Goal: Task Accomplishment & Management: Manage account settings

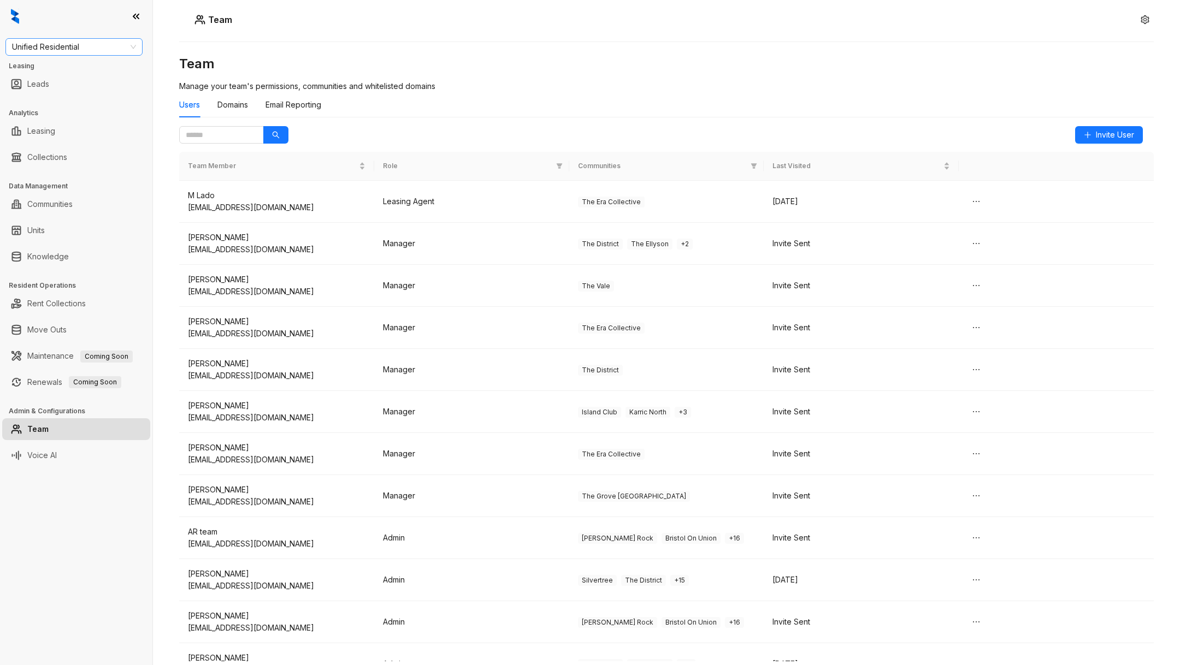
click at [91, 48] on span "Unified Residential" at bounding box center [74, 47] width 124 height 16
type input "**"
click at [111, 99] on div "United Apartment Group" at bounding box center [74, 104] width 120 height 12
click at [68, 304] on link "Rent Collections" at bounding box center [56, 304] width 58 height 22
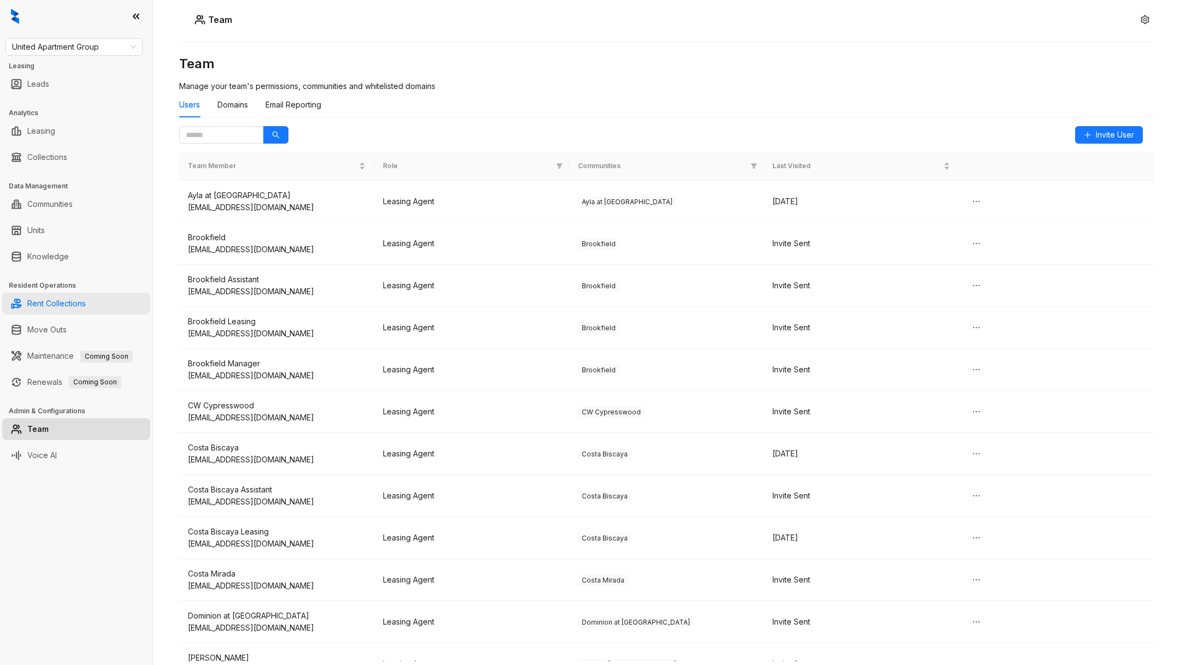
click at [27, 306] on link "Rent Collections" at bounding box center [56, 304] width 58 height 22
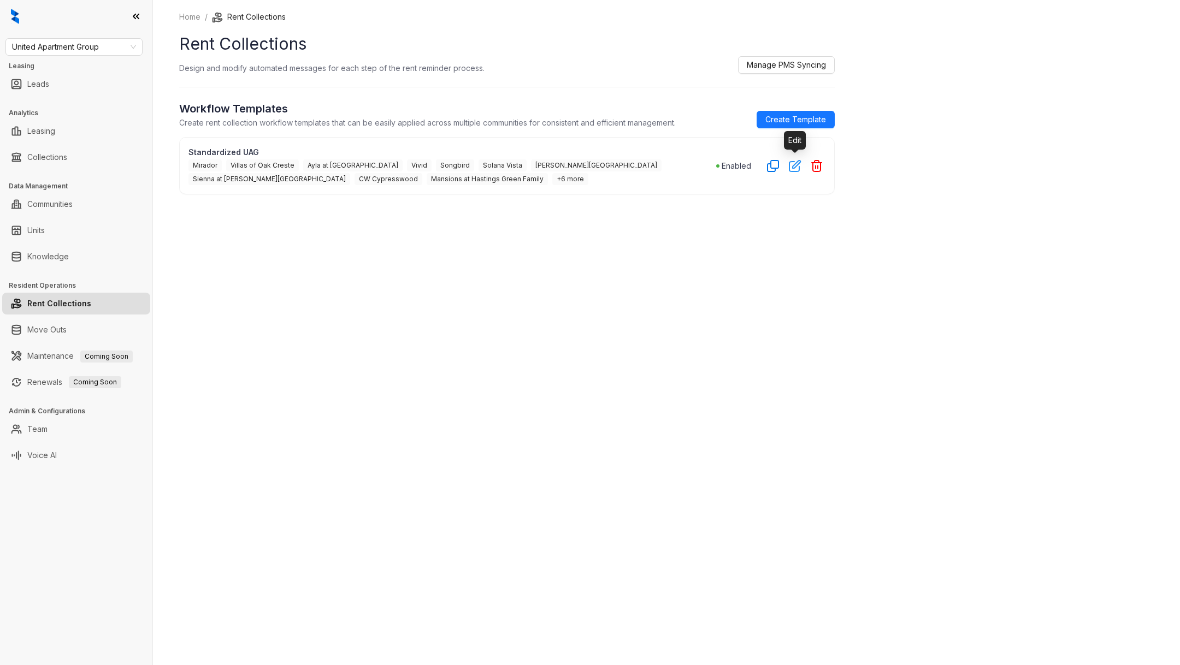
click at [790, 167] on icon "button" at bounding box center [795, 166] width 13 height 13
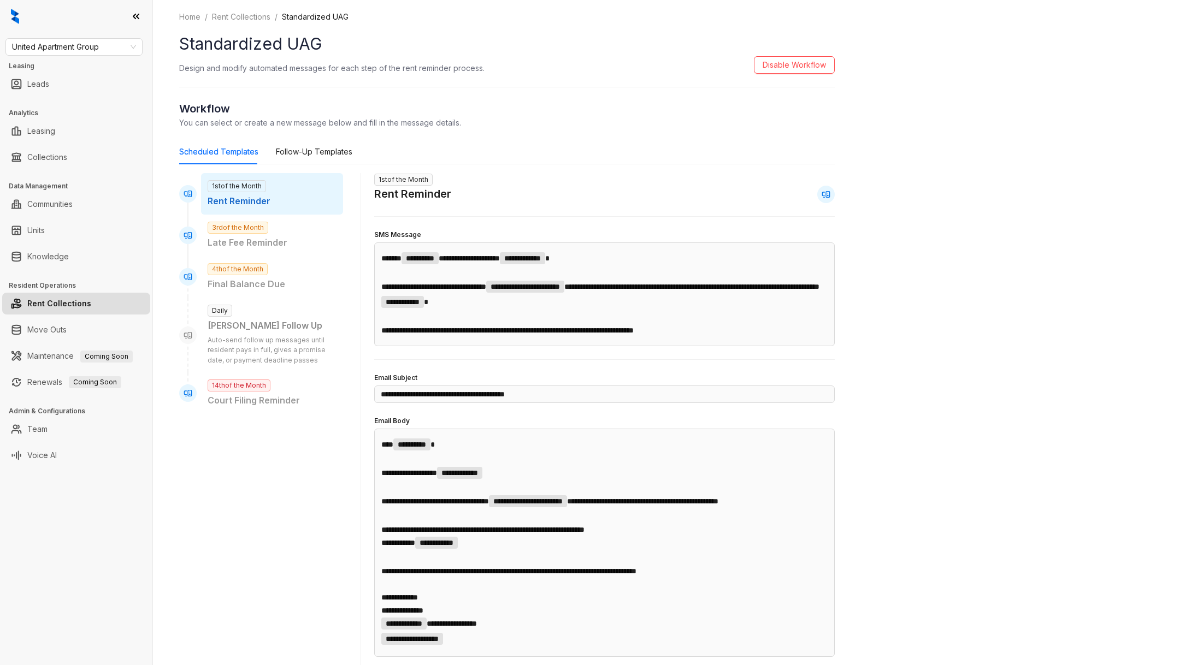
scroll to position [7, 0]
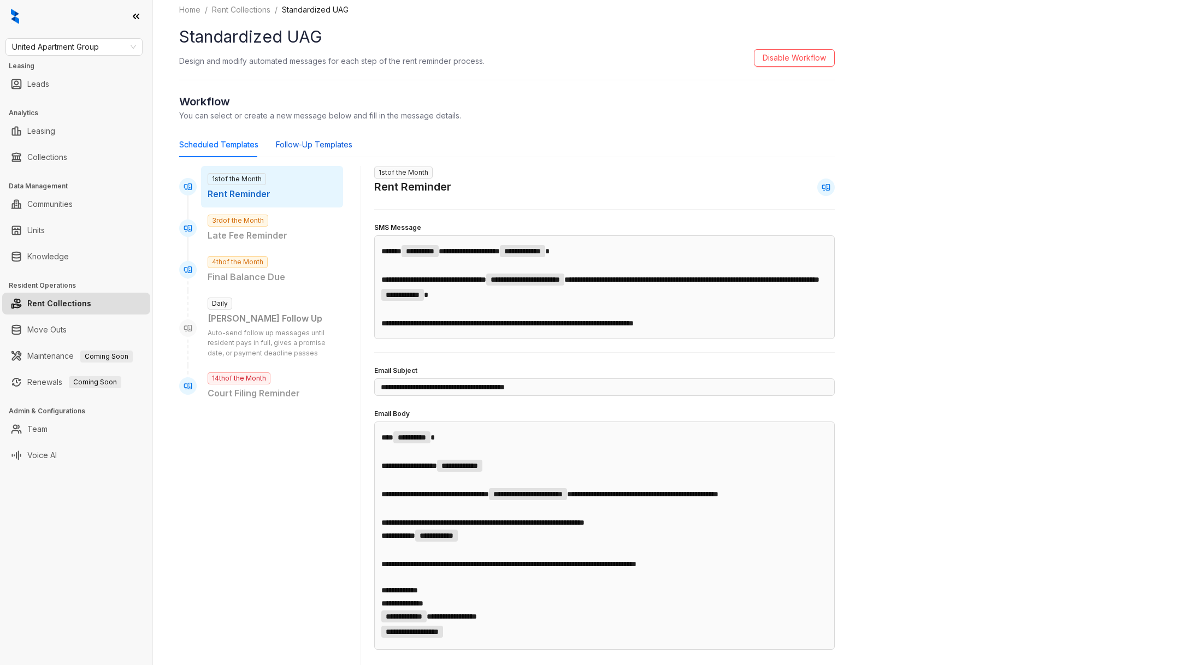
click at [303, 150] on div "Follow-Up Templates" at bounding box center [314, 145] width 76 height 12
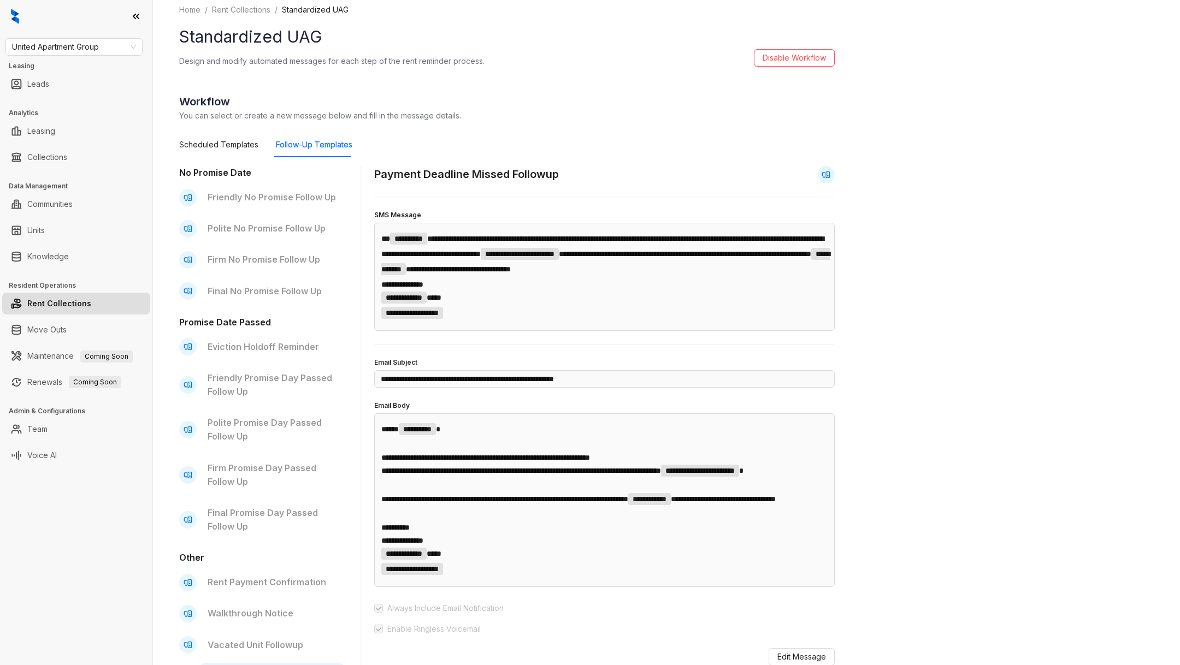
click at [92, 57] on div "United Apartment Group Leasing Leads Analytics Leasing Collections Data Managem…" at bounding box center [76, 332] width 152 height 665
click at [67, 151] on link "Collections" at bounding box center [47, 157] width 40 height 22
click at [50, 157] on link "Collections" at bounding box center [47, 157] width 40 height 22
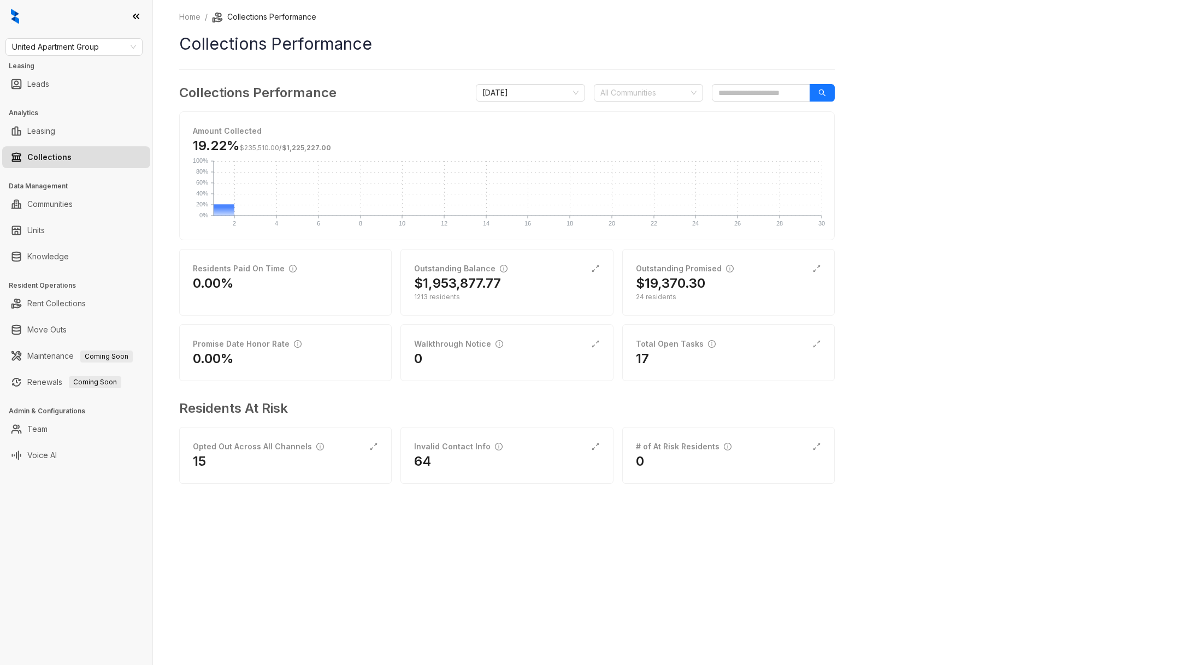
click at [1147, 28] on div "Home / Collections Performance Collections Performance Collections Performance …" at bounding box center [666, 332] width 1027 height 665
click at [739, 374] on div "Total Open Tasks 17" at bounding box center [728, 352] width 212 height 57
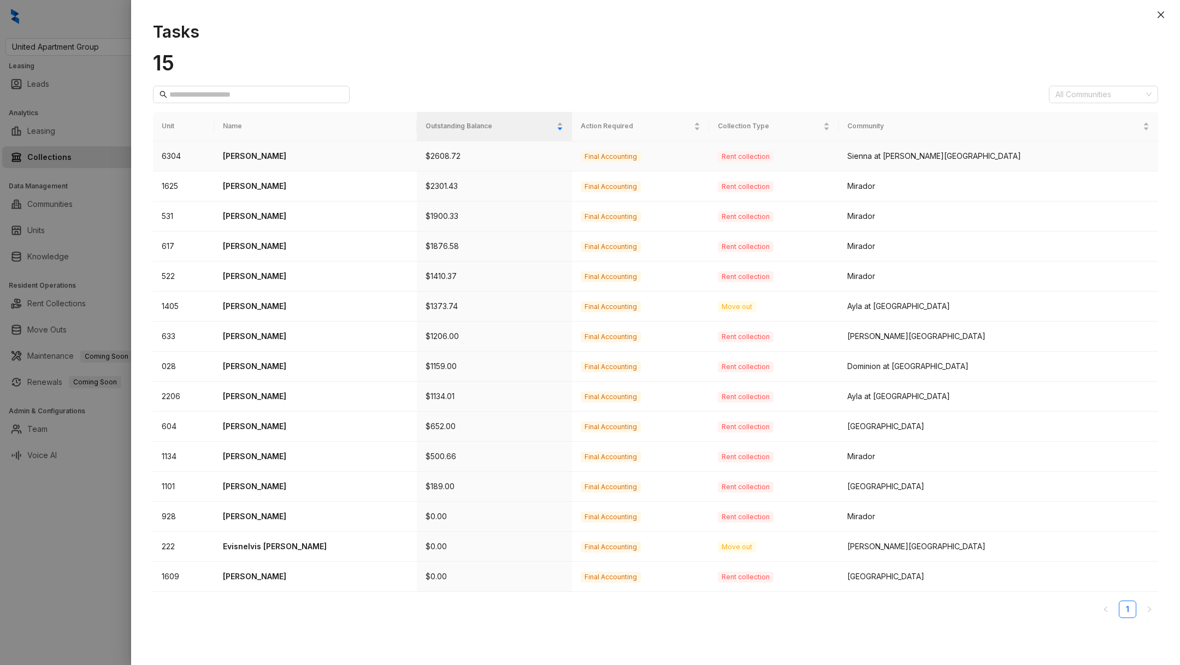
click at [263, 144] on td "Joy Harris" at bounding box center [315, 156] width 203 height 30
click at [260, 157] on p "Joy Harris" at bounding box center [315, 156] width 185 height 12
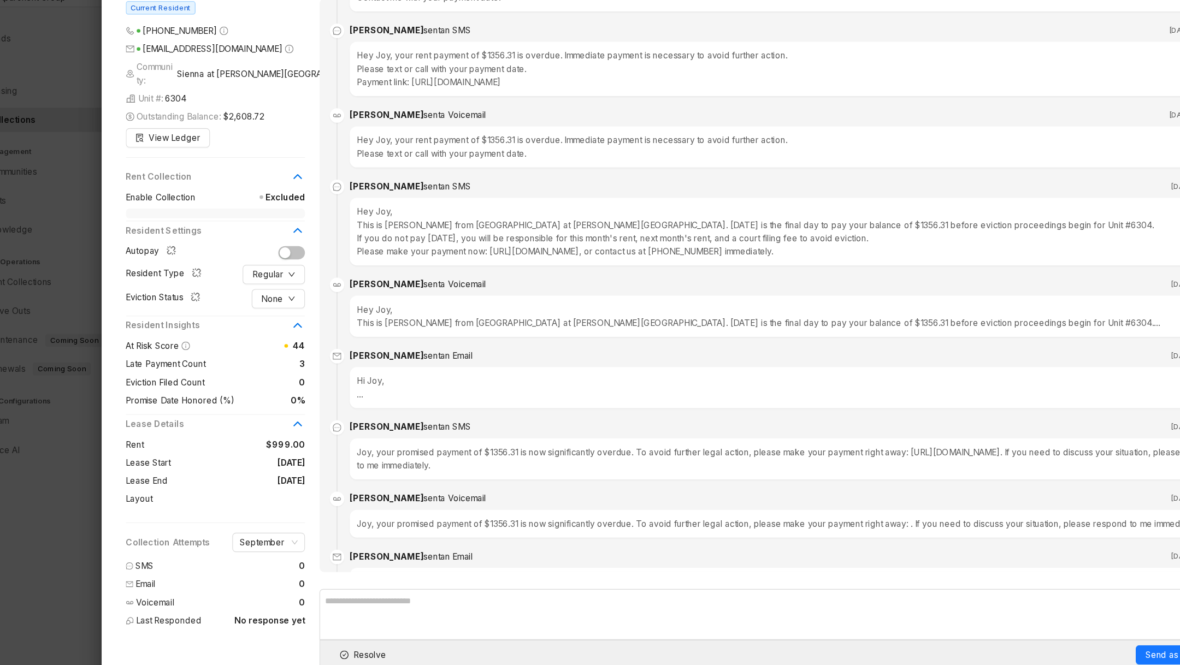
scroll to position [2700, 0]
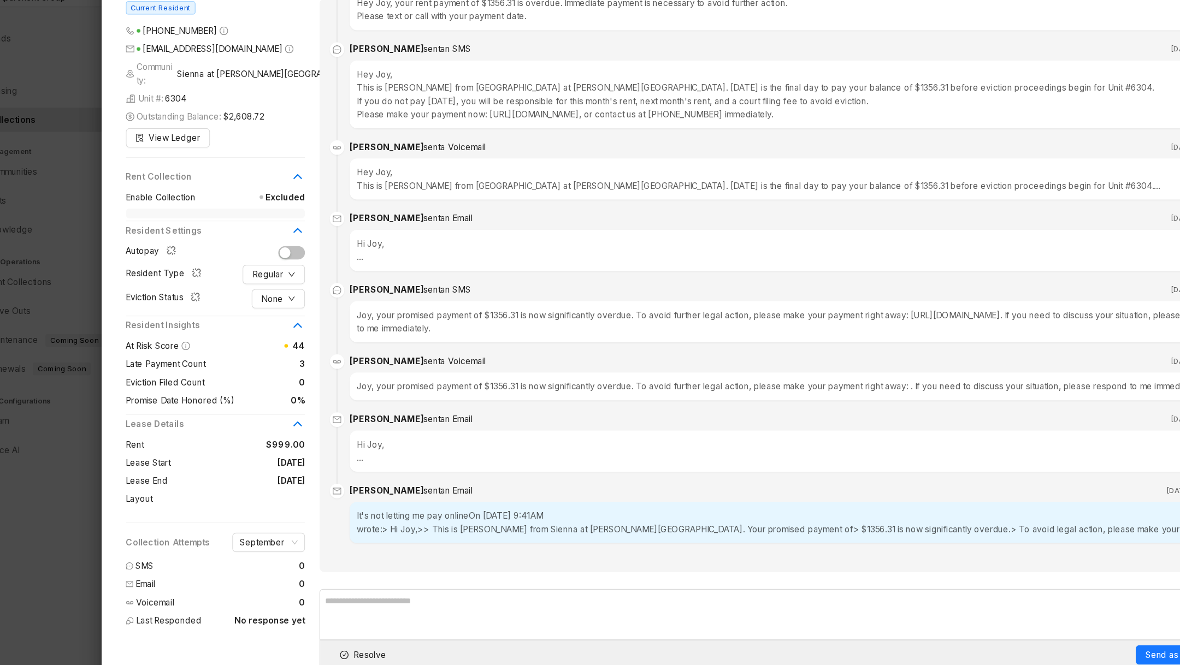
click at [62, 561] on div at bounding box center [590, 332] width 1180 height 665
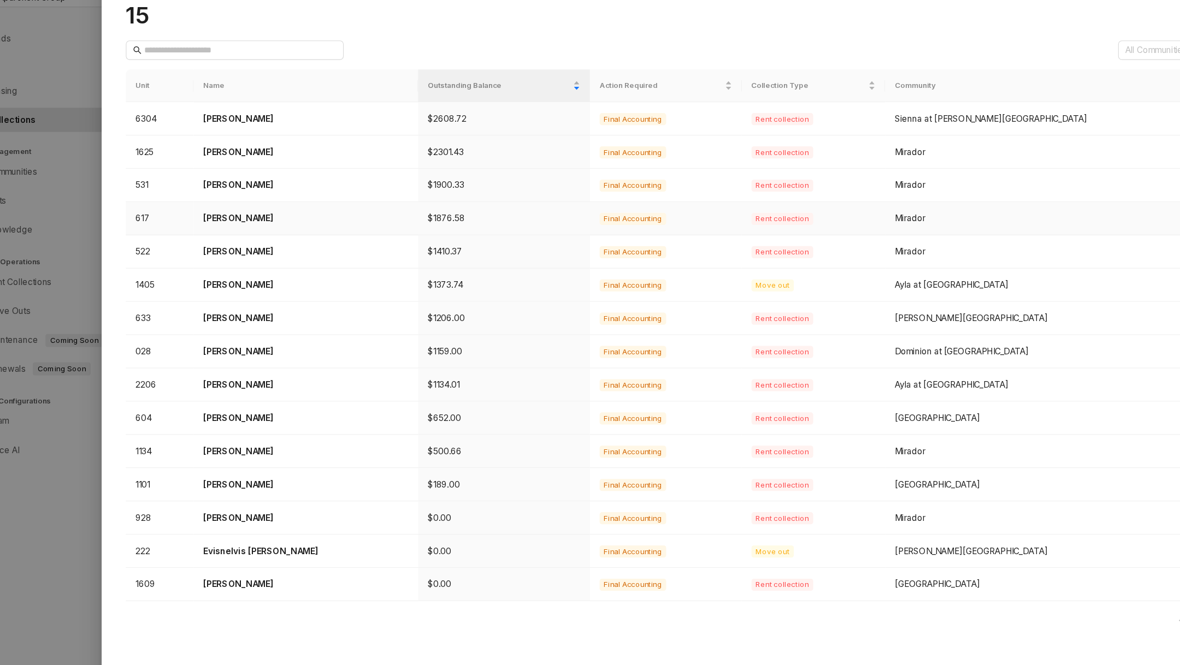
click at [285, 244] on p "Samuel Joo" at bounding box center [315, 246] width 185 height 12
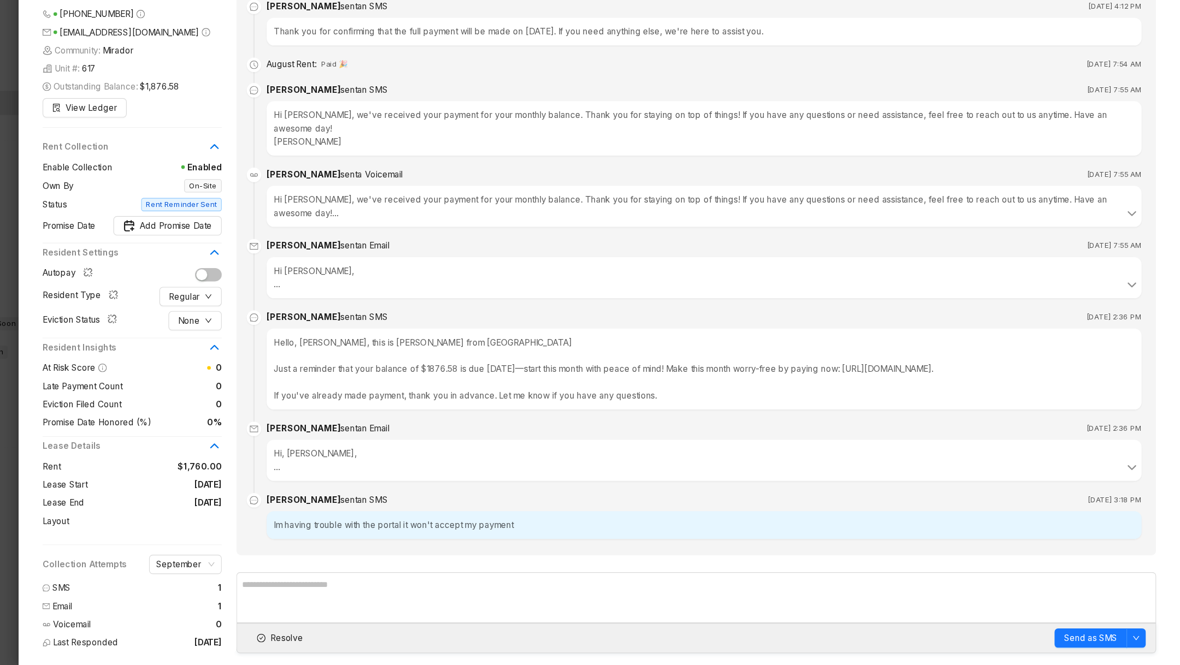
click at [114, 538] on div at bounding box center [590, 332] width 1180 height 665
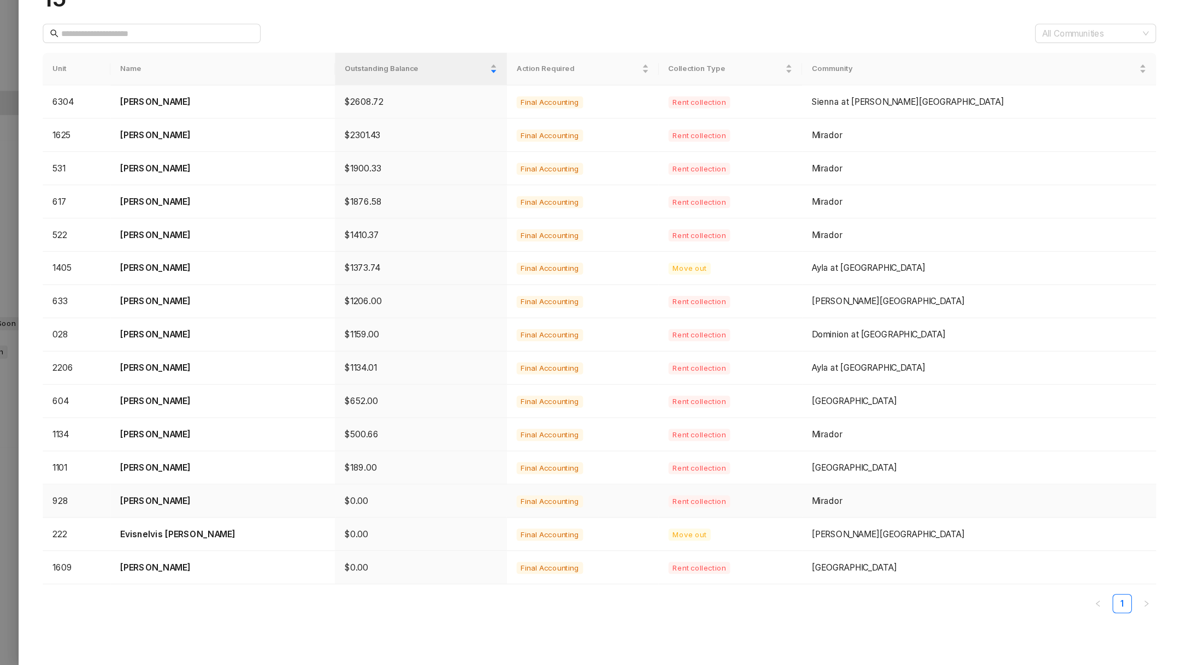
click at [263, 512] on p "Yeny Chaviano Suarez" at bounding box center [315, 517] width 185 height 12
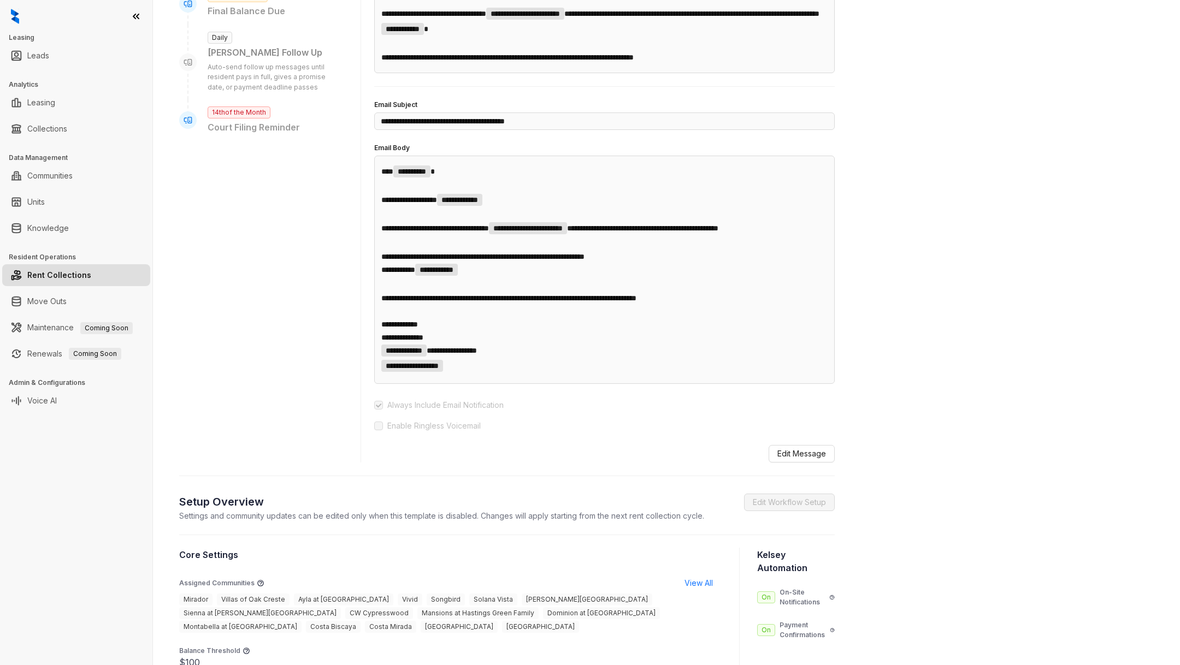
scroll to position [476, 0]
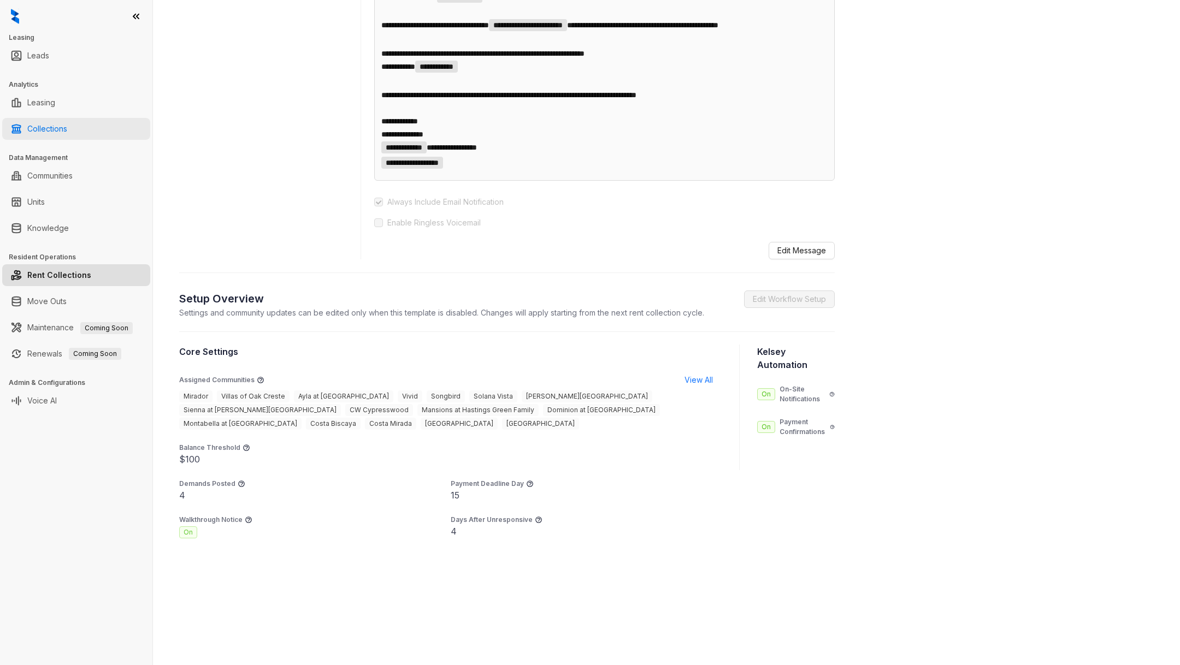
click at [67, 126] on link "Collections" at bounding box center [47, 129] width 40 height 22
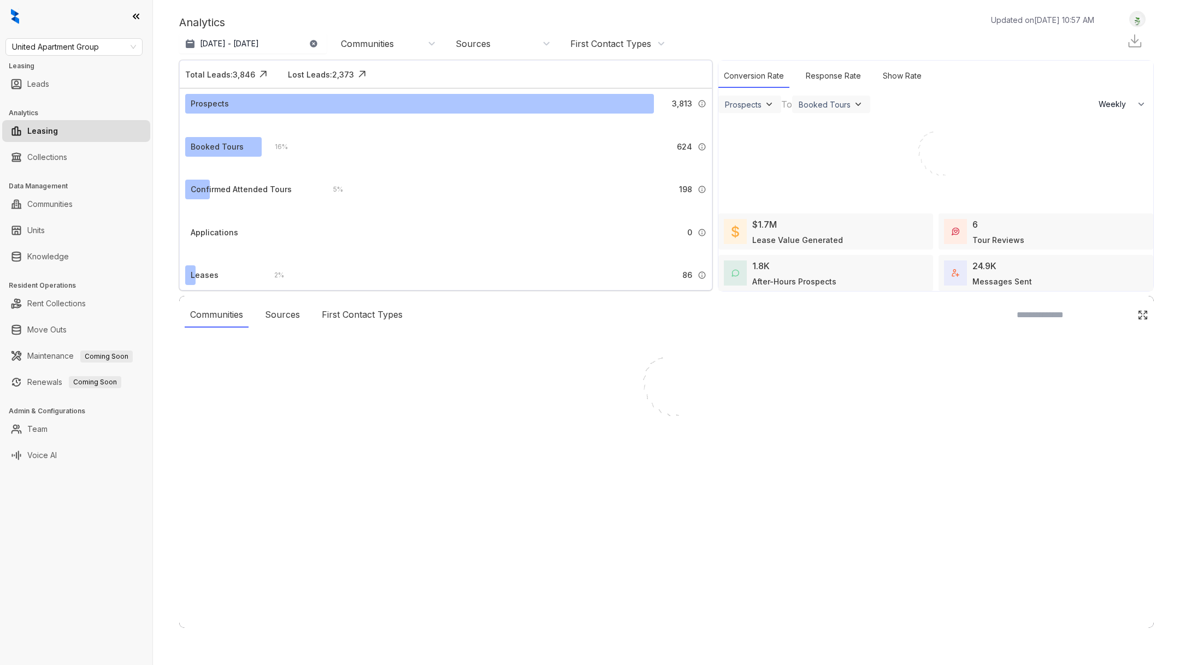
select select "******"
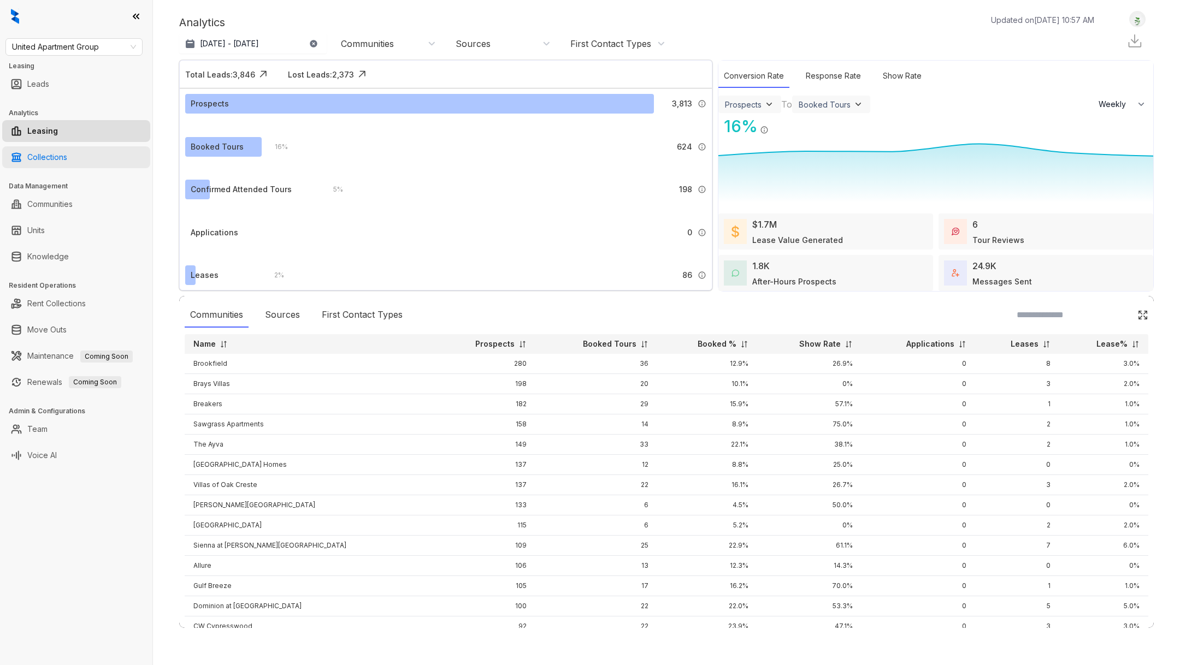
click at [67, 154] on link "Collections" at bounding box center [47, 157] width 40 height 22
